Goal: Task Accomplishment & Management: Use online tool/utility

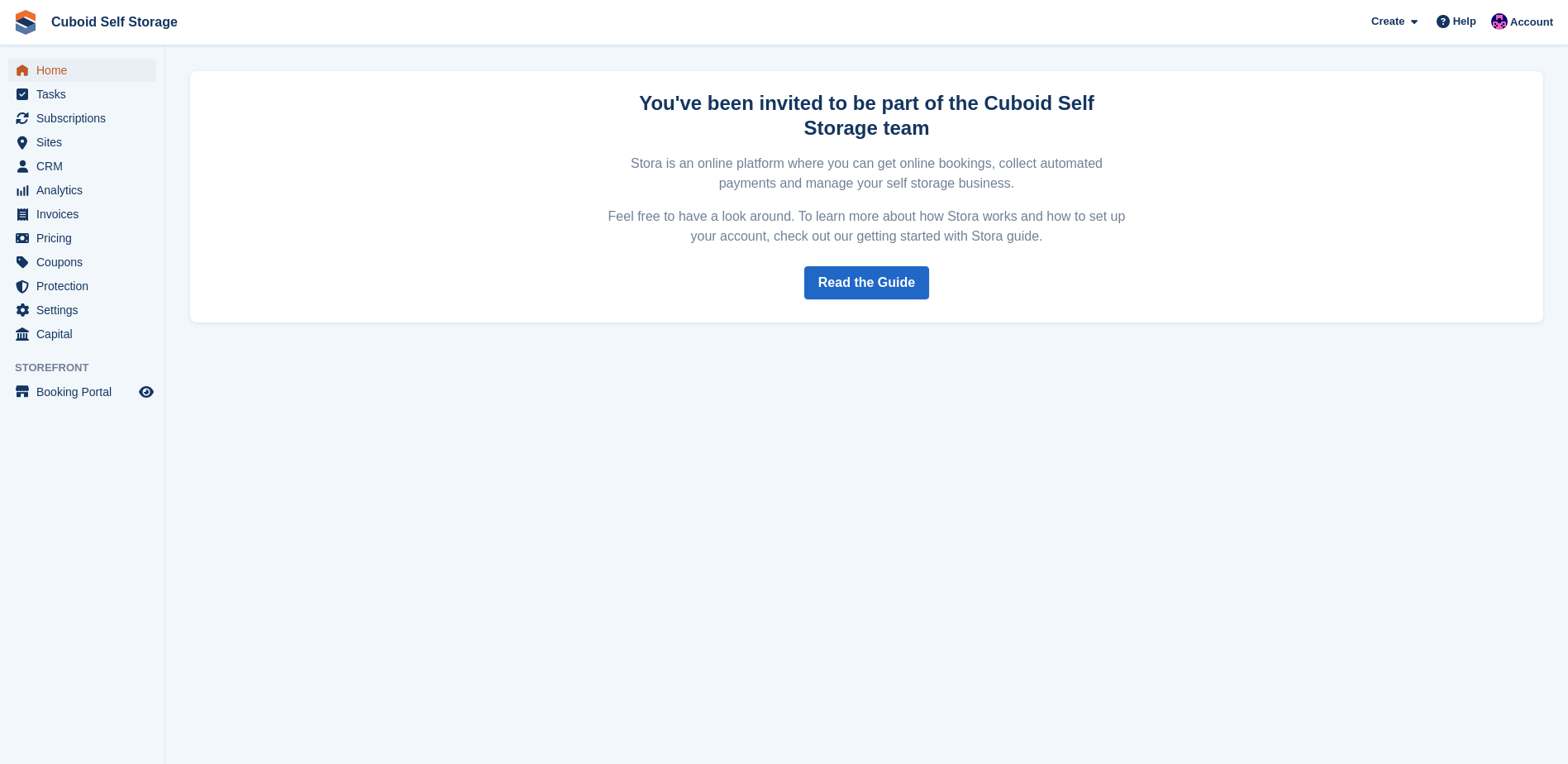
click at [118, 63] on span "Home" at bounding box center [86, 70] width 99 height 23
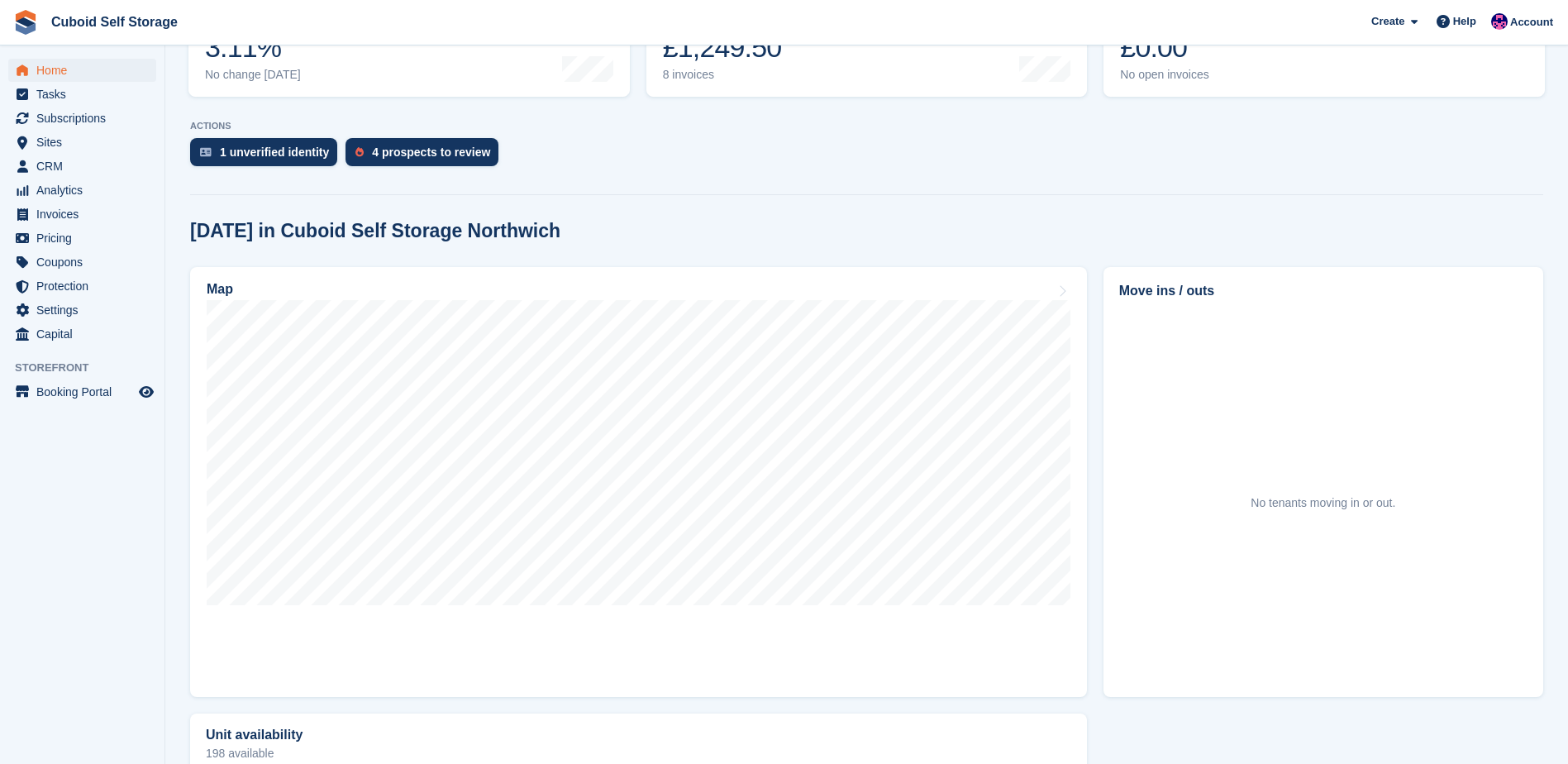
scroll to position [278, 0]
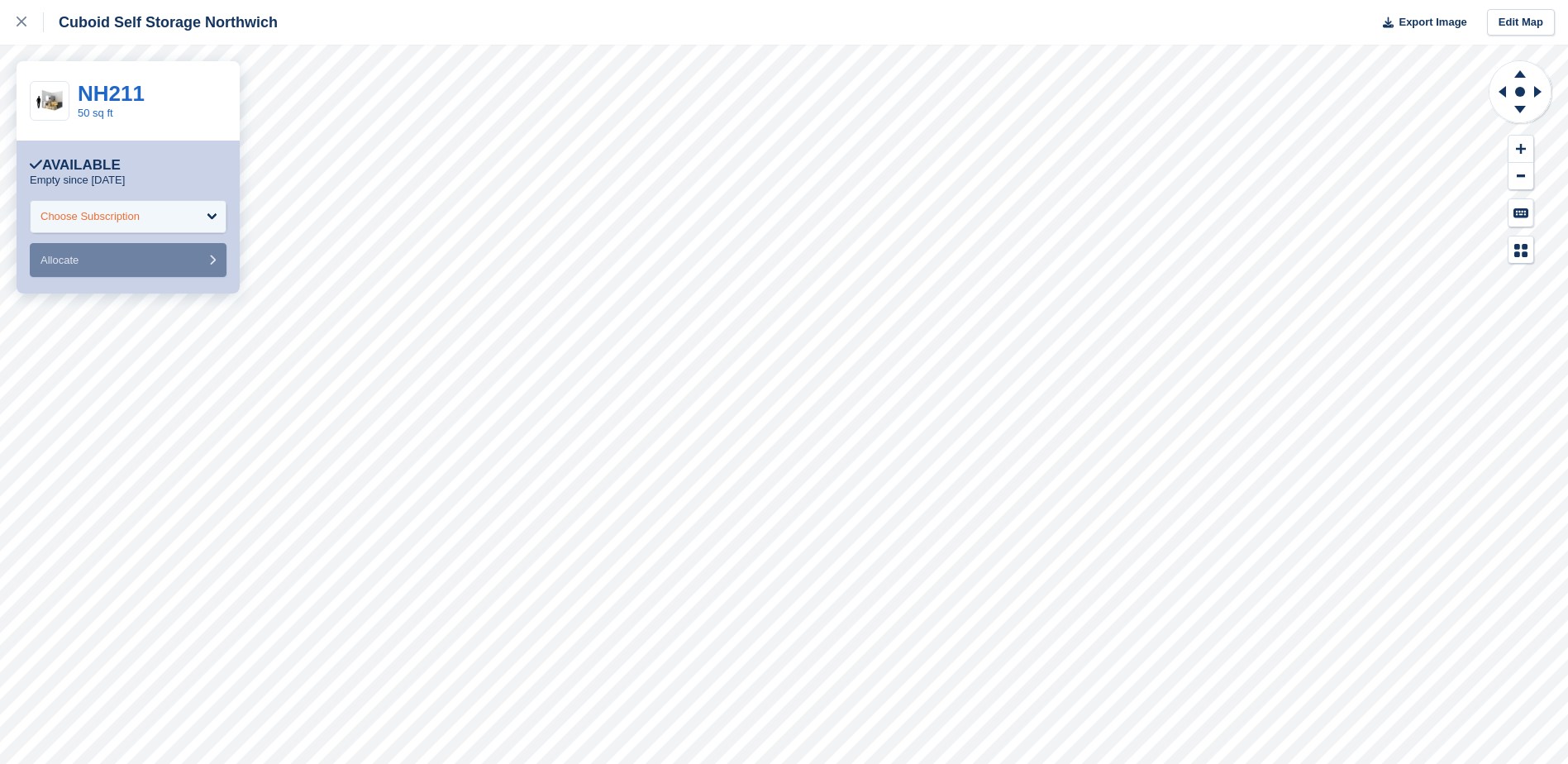
click at [206, 217] on div "Choose Subscription" at bounding box center [128, 215] width 197 height 33
click at [183, 171] on div "Available" at bounding box center [128, 165] width 197 height 17
